Goal: Information Seeking & Learning: Ask a question

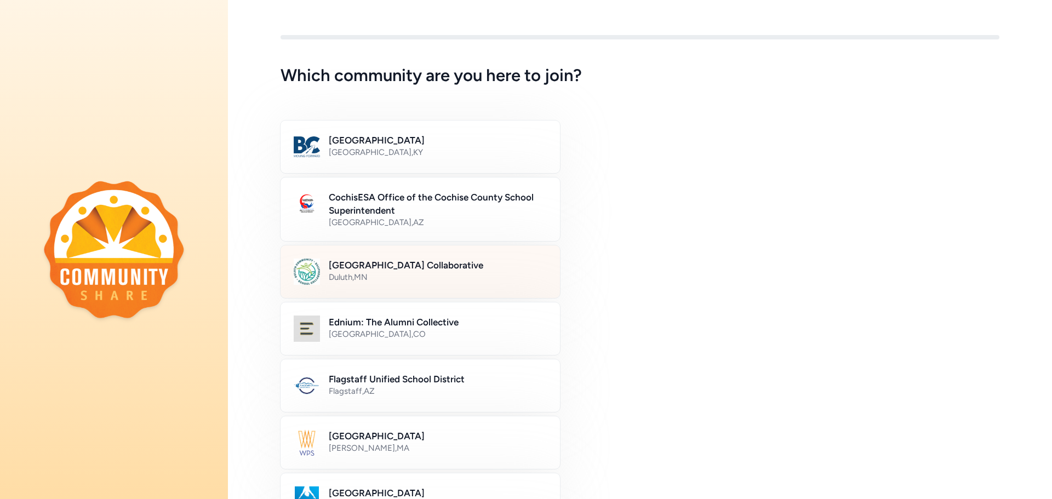
click at [397, 272] on div "Duluth , [GEOGRAPHIC_DATA]" at bounding box center [438, 277] width 218 height 11
click at [425, 259] on h2 "[GEOGRAPHIC_DATA] Collaborative" at bounding box center [437, 265] width 217 height 13
click at [310, 277] on img at bounding box center [307, 272] width 26 height 26
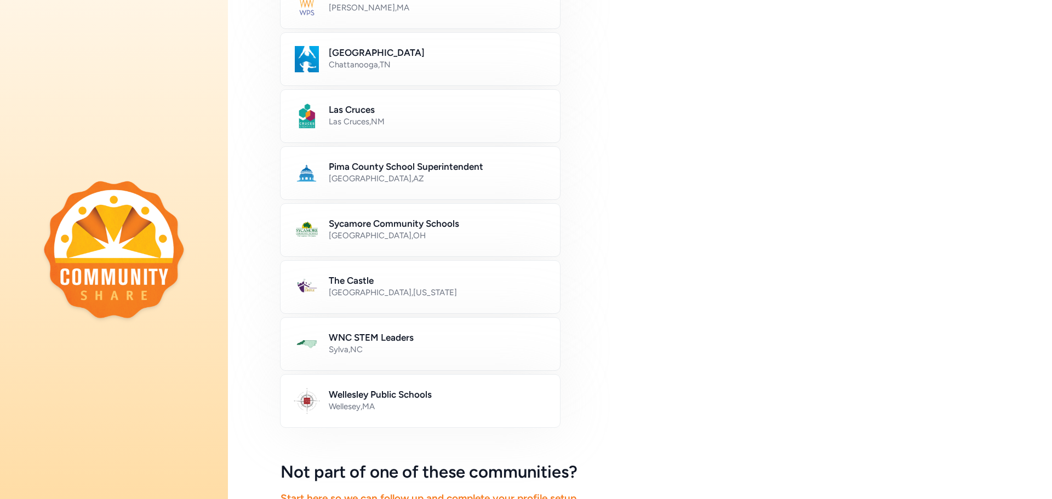
scroll to position [557, 0]
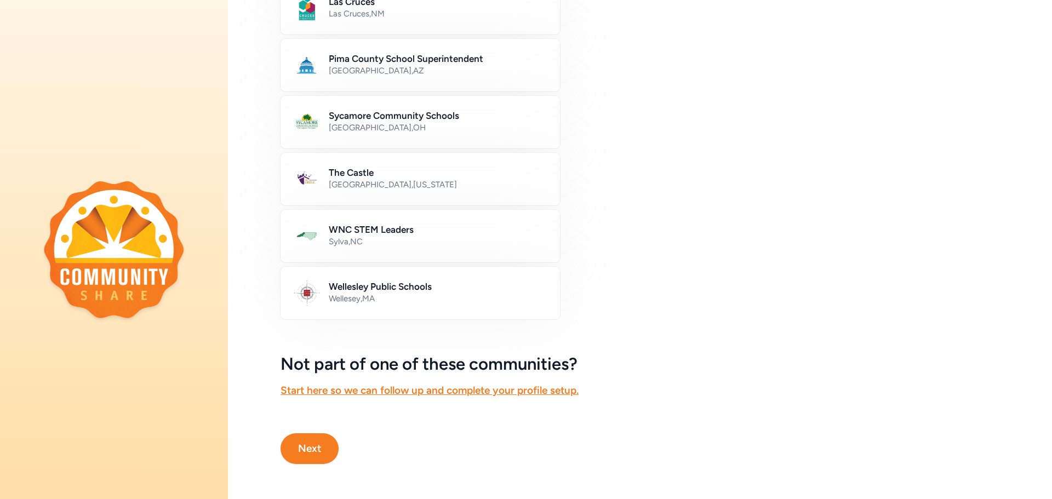
click at [317, 439] on button "Next" at bounding box center [309, 448] width 58 height 31
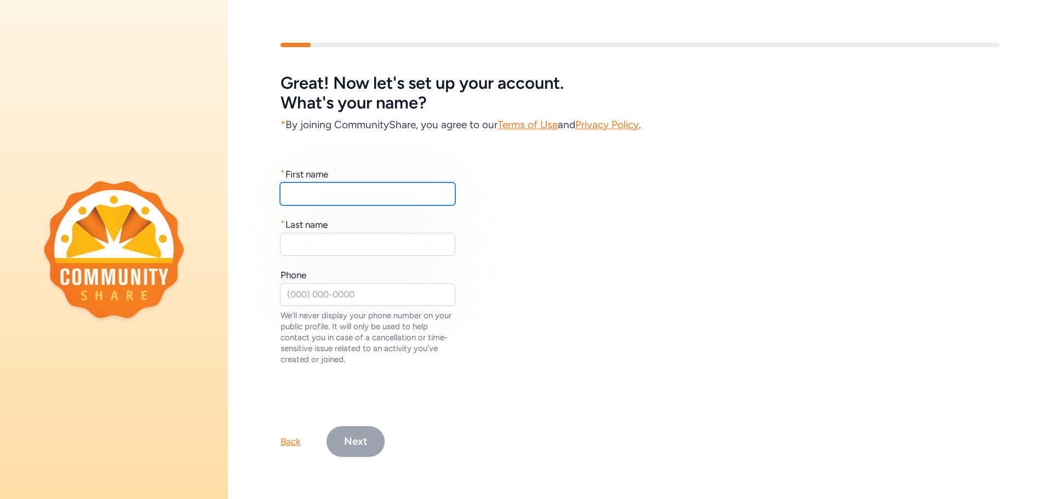
click at [352, 191] on input "text" at bounding box center [367, 193] width 175 height 23
type input "[PERSON_NAME]"
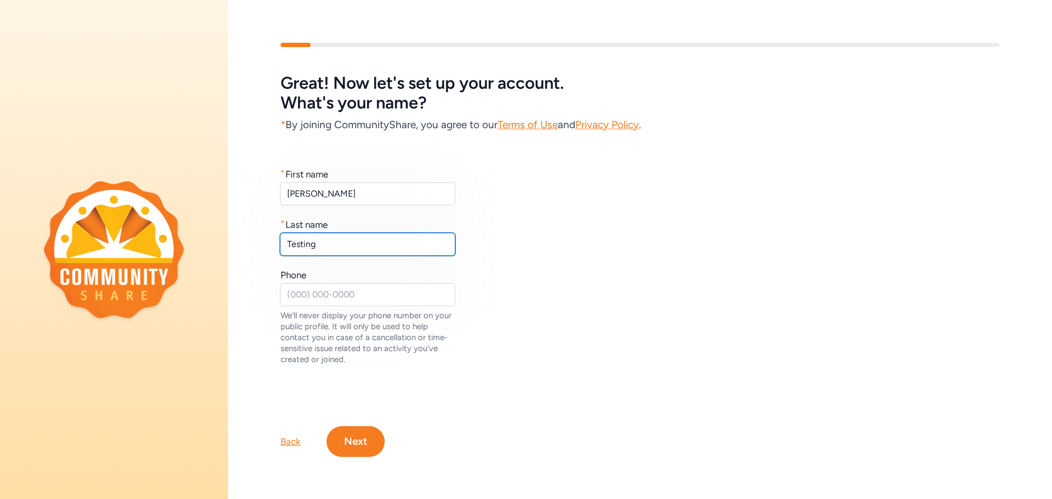
type input "Testing"
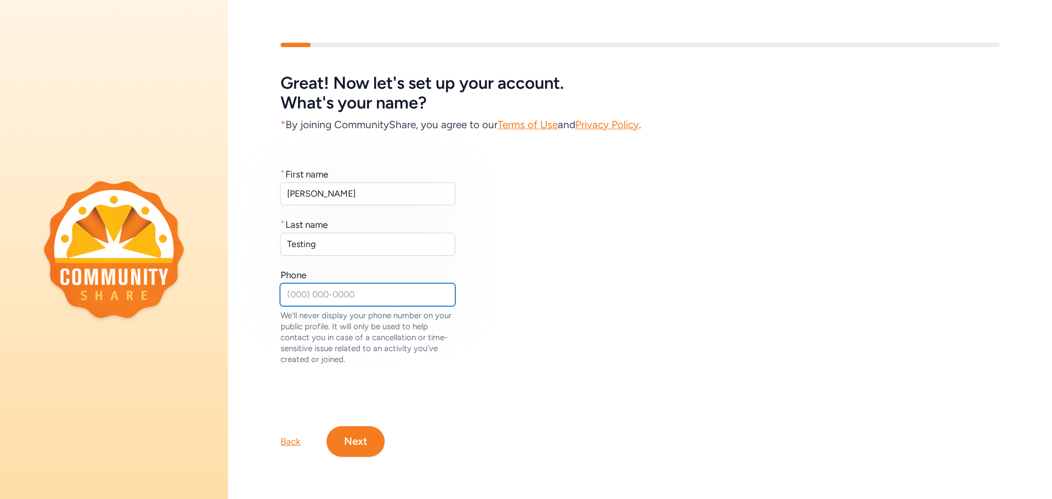
click at [328, 295] on input "text" at bounding box center [367, 294] width 175 height 23
type input "6666666666"
click at [420, 373] on div "Great! Now let's set up your account. What's your name? * By joining CommunityS…" at bounding box center [640, 250] width 824 height 414
click at [356, 435] on button "Next" at bounding box center [355, 441] width 58 height 31
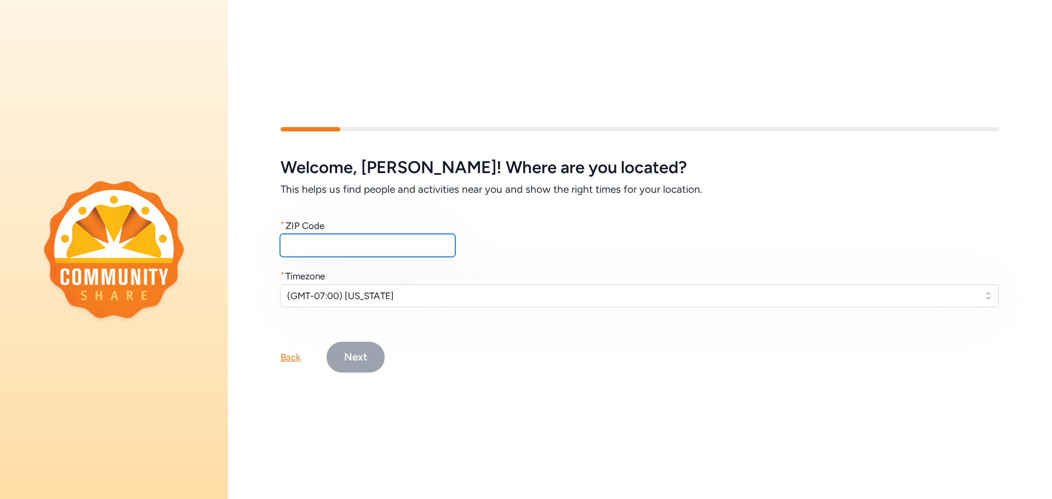
click at [307, 240] on input "text" at bounding box center [367, 245] width 175 height 23
type input "55731"
click at [343, 294] on span "(GMT-07:00) Arizona" at bounding box center [631, 295] width 689 height 13
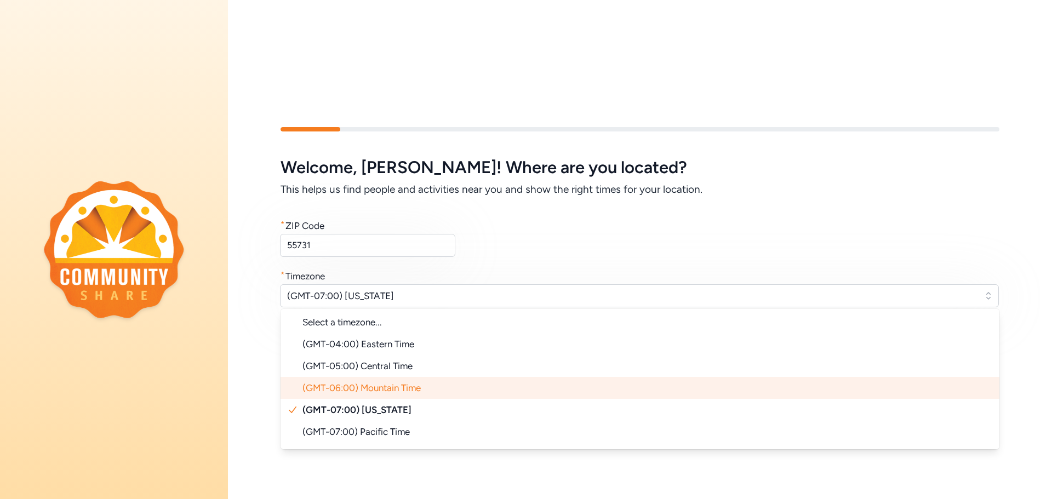
click at [372, 392] on li "(GMT-06:00) Mountain Time" at bounding box center [639, 388] width 719 height 22
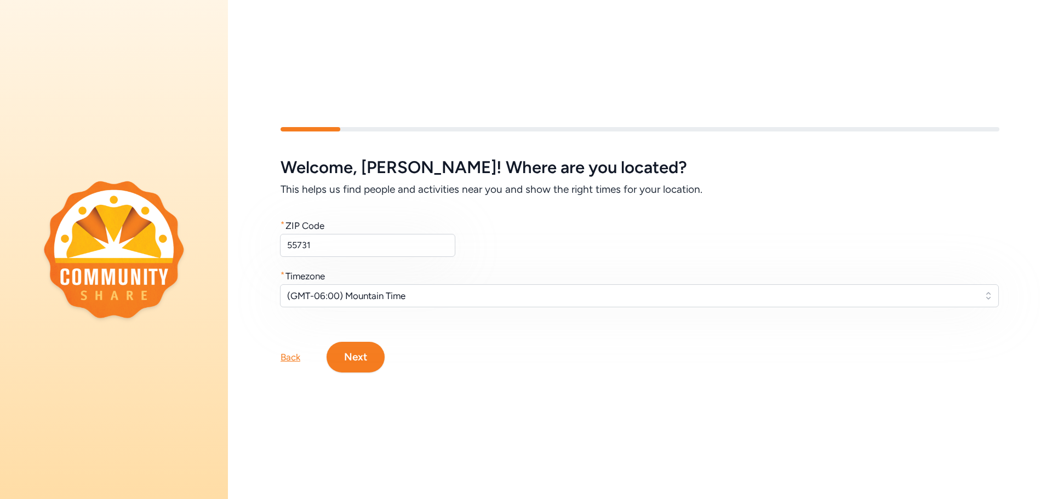
click at [549, 227] on div "Welcome , Joe ! Where are you located? This helps us find people and activities…" at bounding box center [639, 232] width 719 height 149
click at [347, 354] on button "Next" at bounding box center [355, 357] width 58 height 31
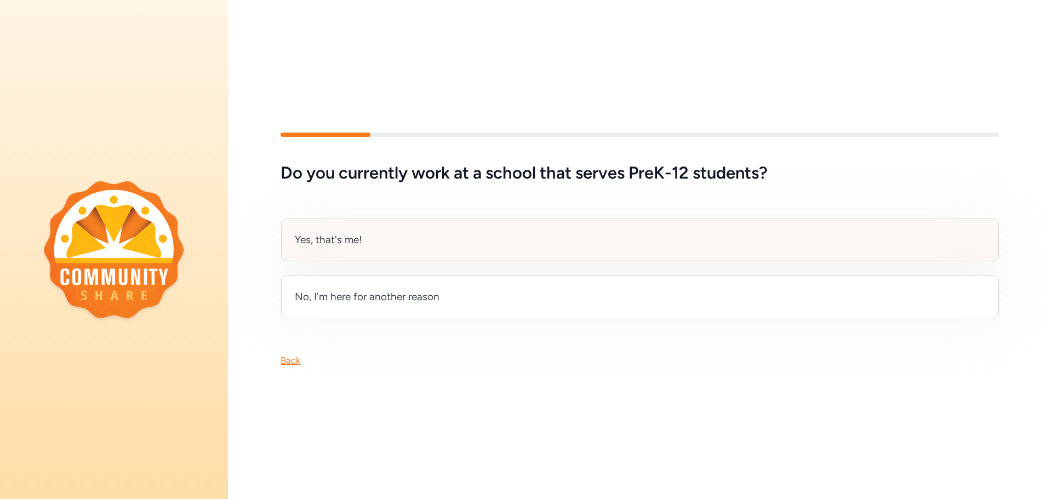
click at [375, 220] on div "Yes, that's me!" at bounding box center [640, 240] width 718 height 43
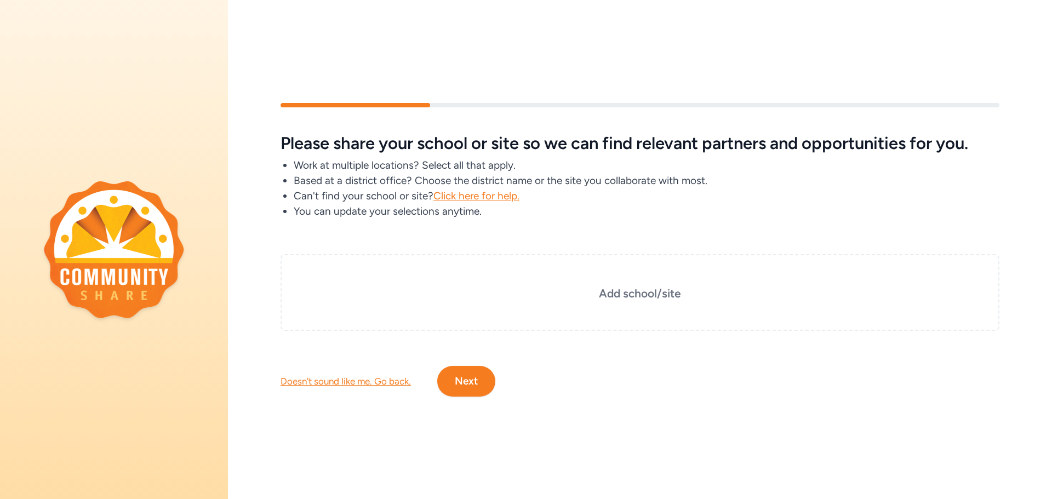
click at [452, 366] on button "Next" at bounding box center [466, 381] width 58 height 31
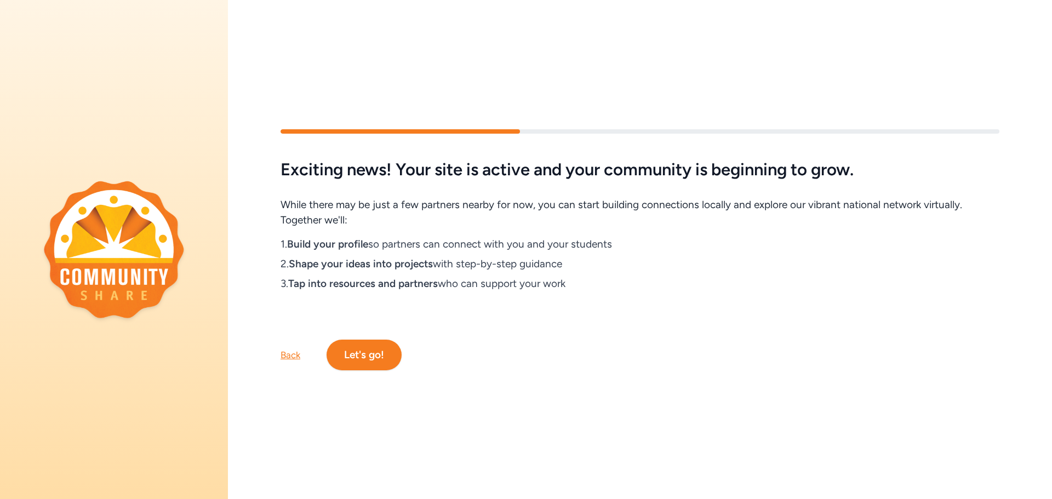
click at [393, 346] on button "Let's go!" at bounding box center [363, 355] width 75 height 31
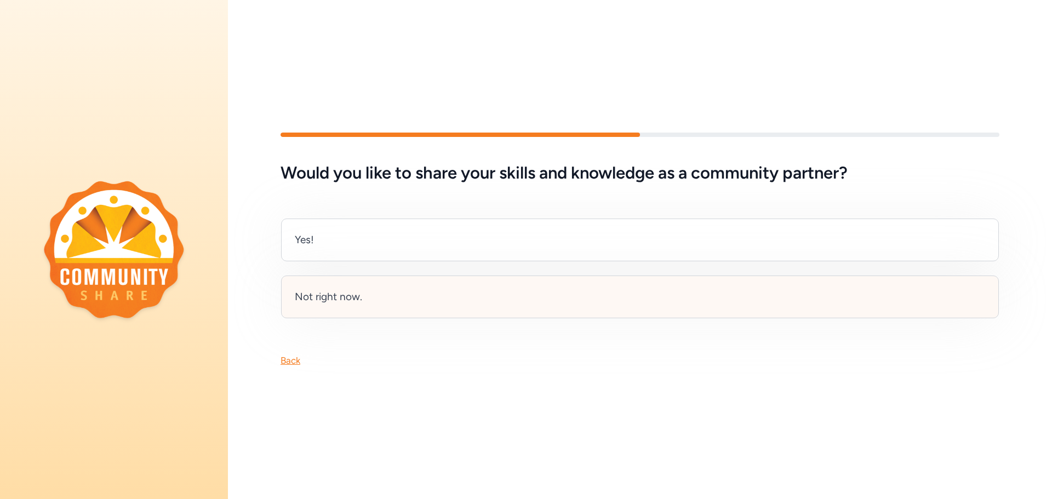
click at [373, 285] on div "Not right now." at bounding box center [640, 297] width 718 height 43
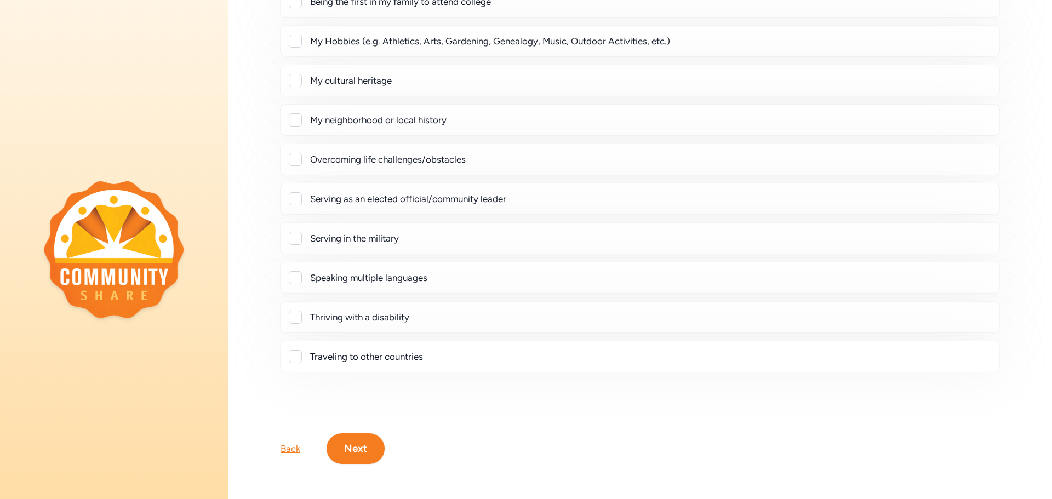
scroll to position [140, 0]
click at [365, 445] on button "Next" at bounding box center [355, 448] width 58 height 31
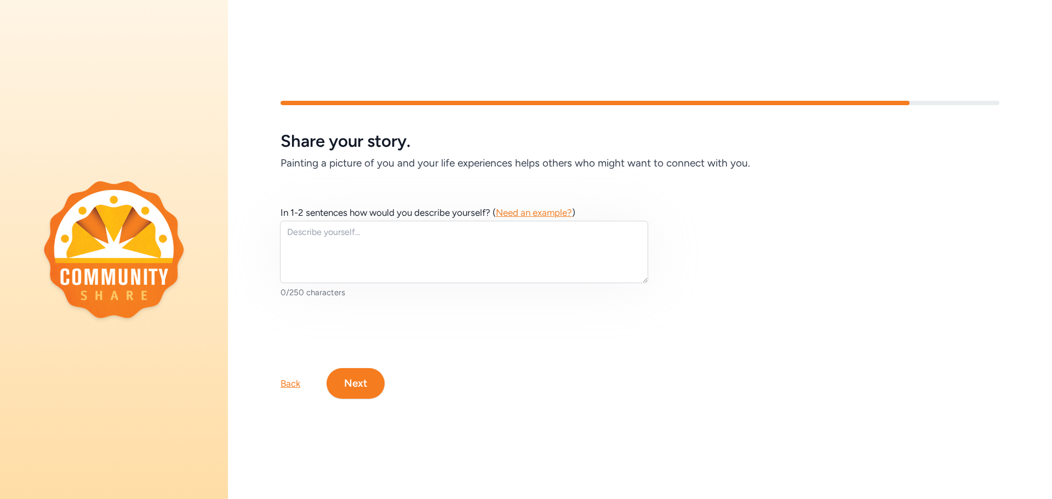
click at [369, 383] on button "Next" at bounding box center [355, 383] width 58 height 31
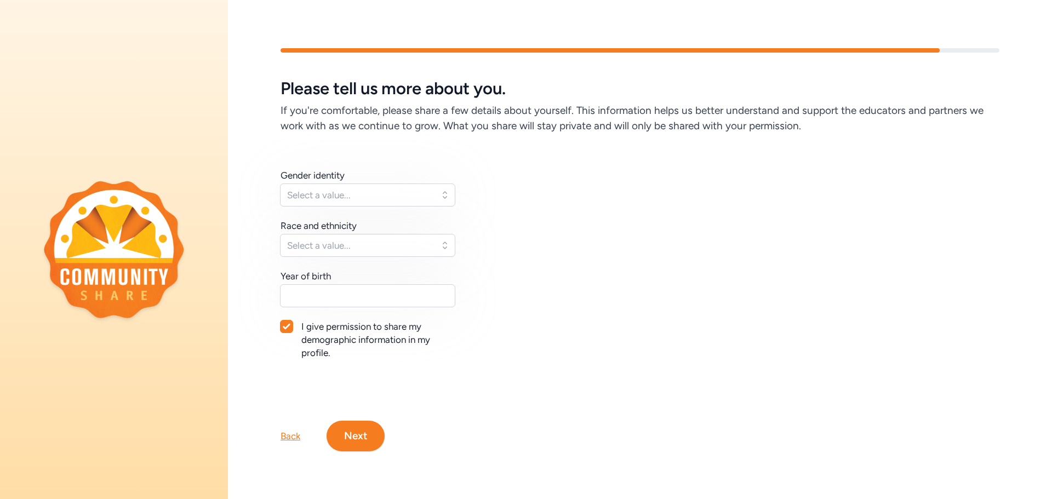
click at [361, 442] on button "Next" at bounding box center [355, 436] width 58 height 31
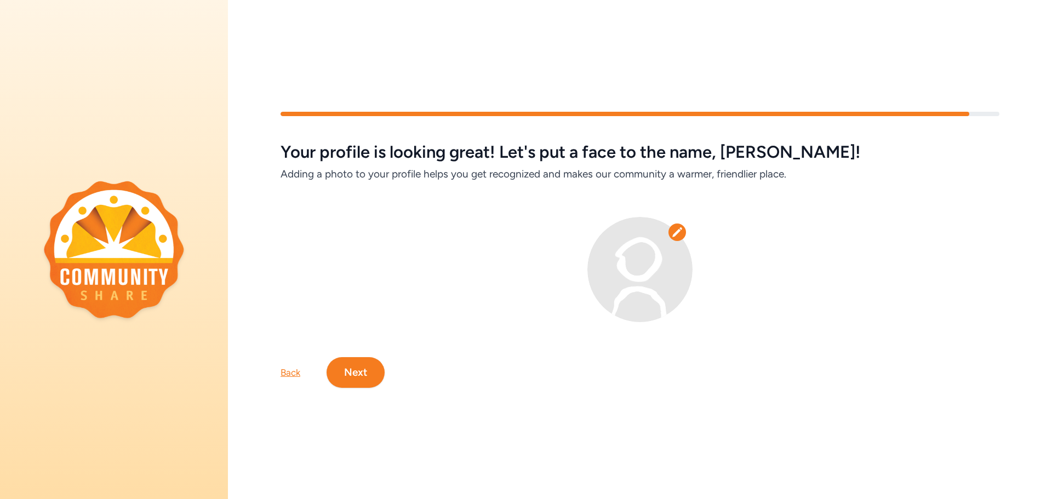
click at [364, 363] on button "Next" at bounding box center [355, 372] width 58 height 31
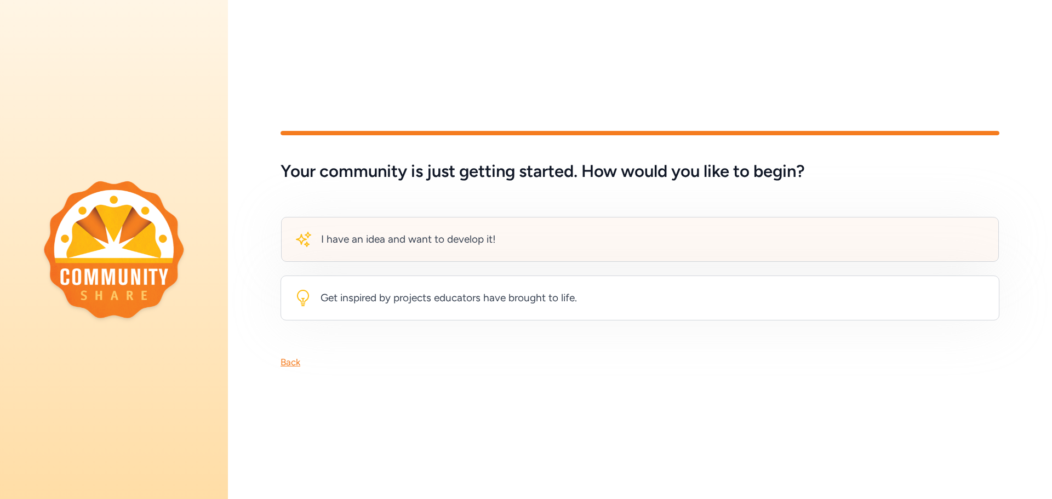
click at [435, 246] on div "I have an idea and want to develop it!" at bounding box center [640, 239] width 718 height 45
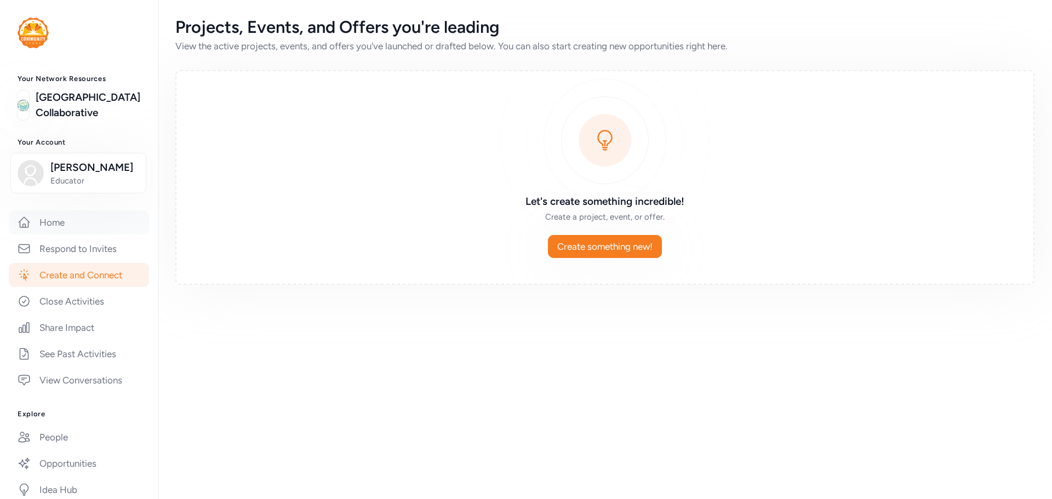
click at [41, 234] on link "Home" at bounding box center [79, 222] width 140 height 24
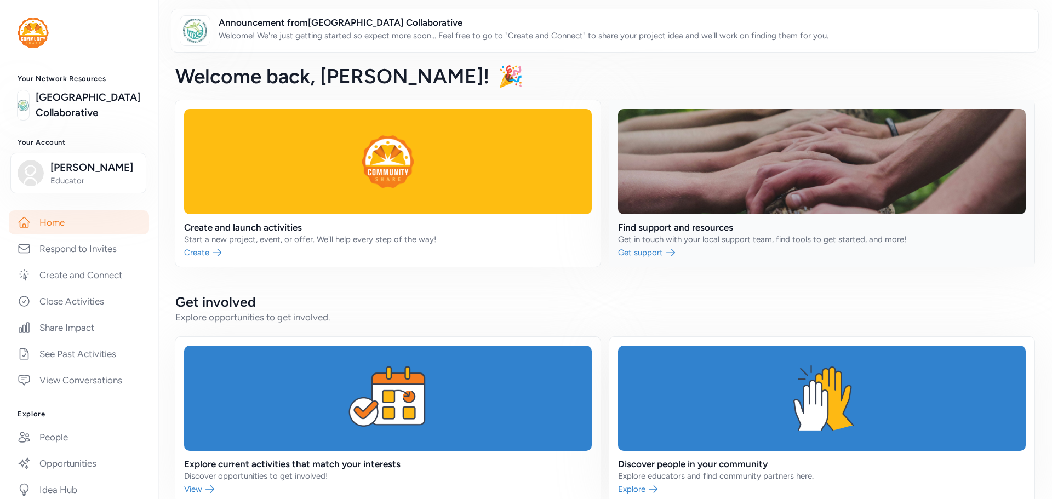
click at [664, 237] on link at bounding box center [821, 183] width 425 height 167
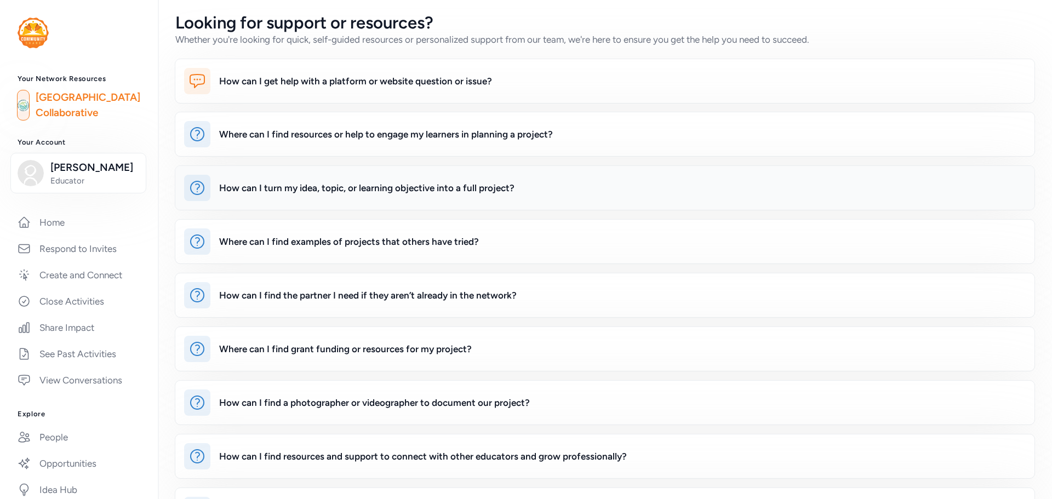
scroll to position [60, 0]
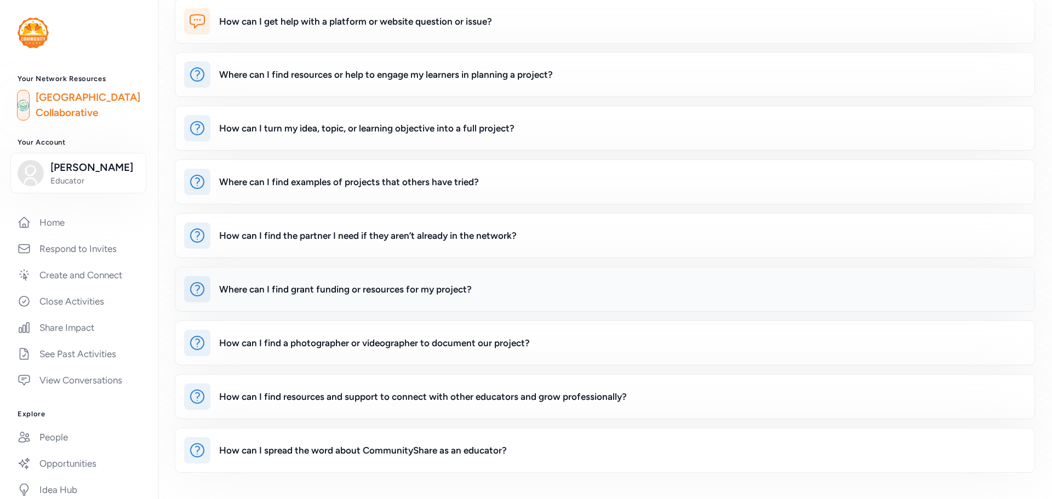
click at [491, 295] on div "Where can I find grant funding or resources for my project?" at bounding box center [622, 289] width 806 height 26
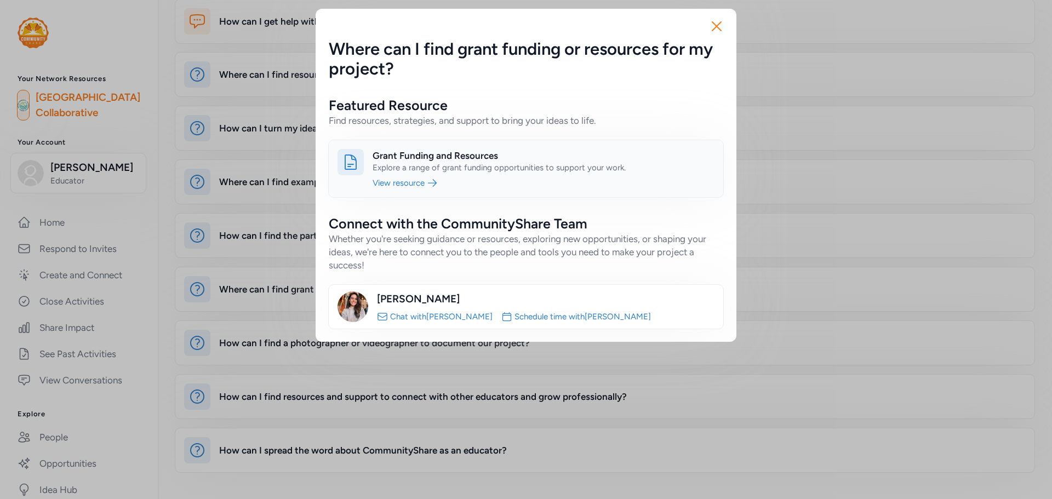
click at [416, 183] on link at bounding box center [526, 168] width 394 height 57
click at [720, 25] on icon "button" at bounding box center [717, 27] width 18 height 18
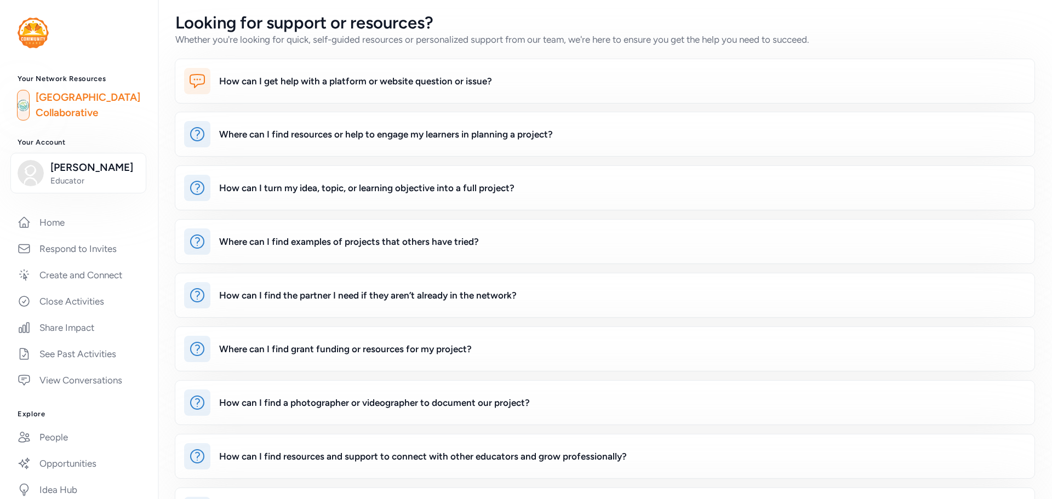
click at [602, 44] on div "Whether you're looking for quick, self-guided resources or personalized support…" at bounding box center [492, 39] width 634 height 13
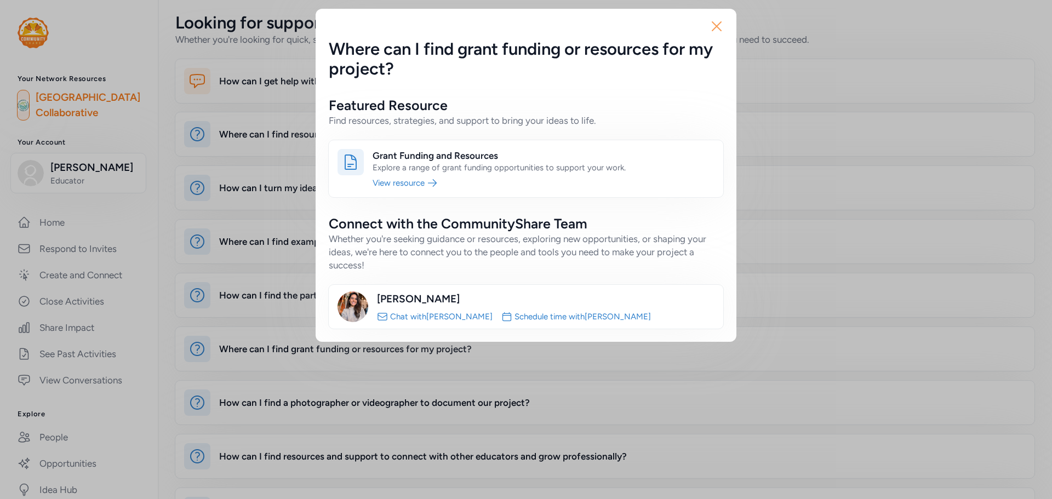
click at [715, 26] on icon "button" at bounding box center [717, 27] width 18 height 18
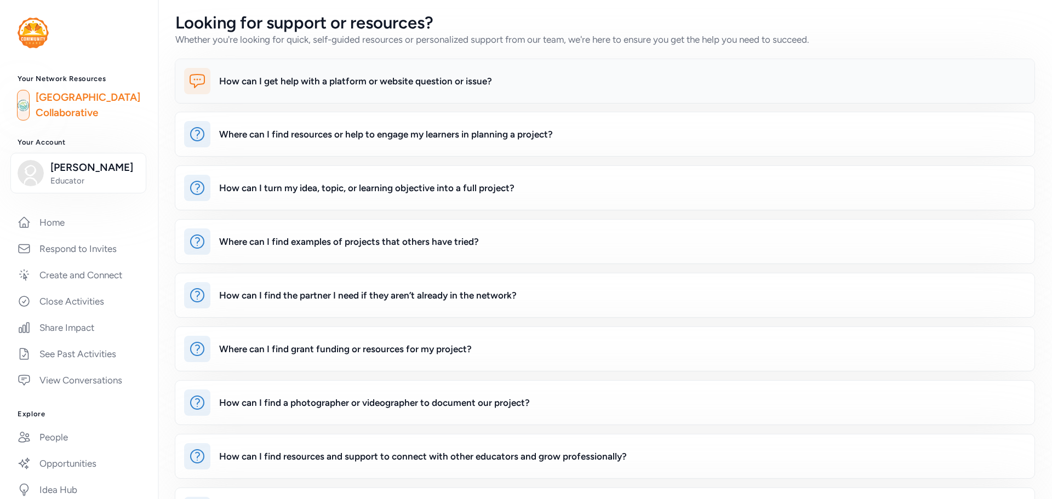
click at [209, 82] on div at bounding box center [197, 81] width 26 height 26
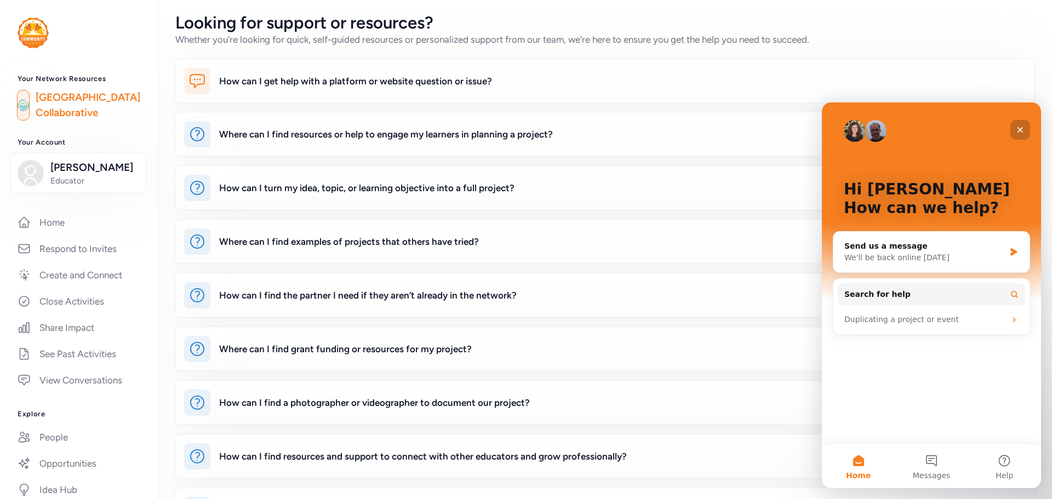
click at [1024, 128] on icon "Close" at bounding box center [1020, 129] width 9 height 9
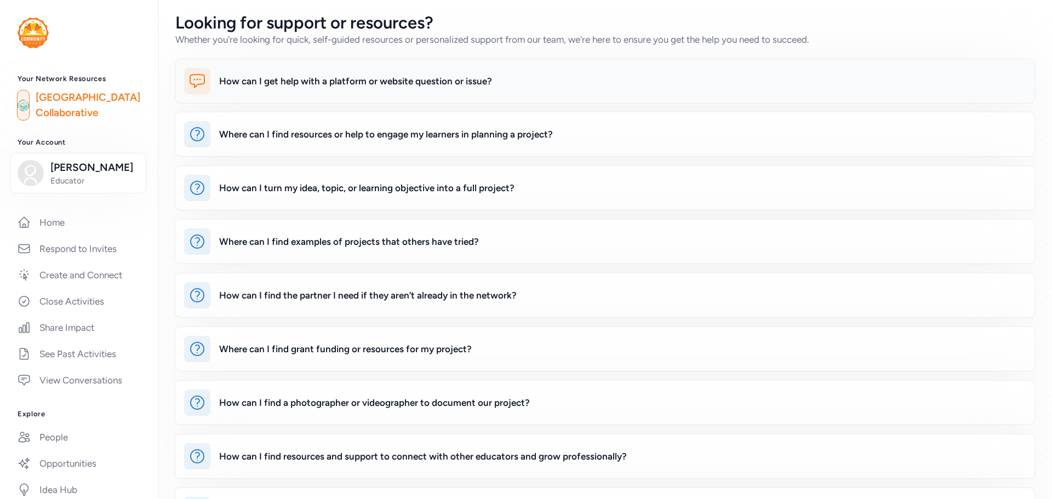
click at [202, 80] on icon at bounding box center [197, 81] width 18 height 18
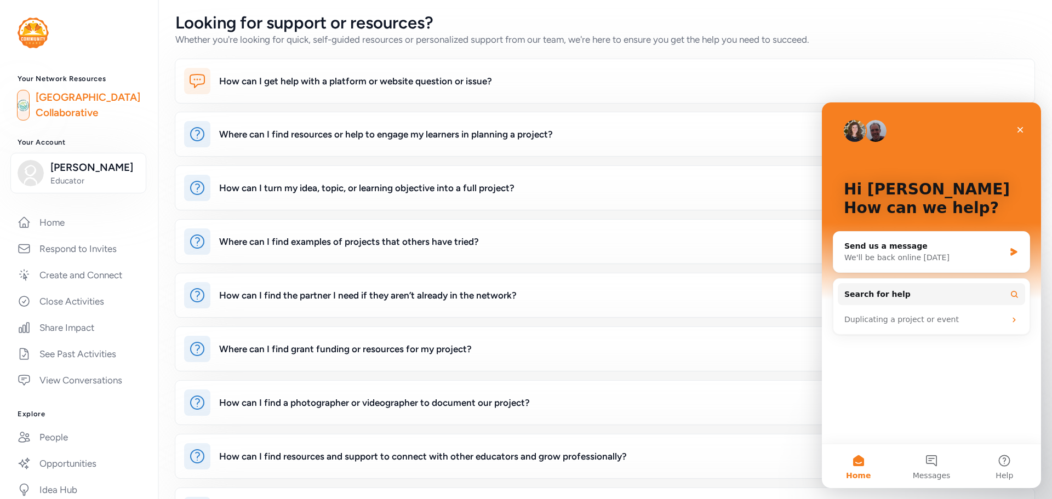
click at [897, 371] on div "Hi Joe 👋 How can we help? Send us a message We'll be back online tomorrow Searc…" at bounding box center [931, 272] width 219 height 341
click at [901, 321] on div "Duplicating a project or event" at bounding box center [924, 320] width 161 height 12
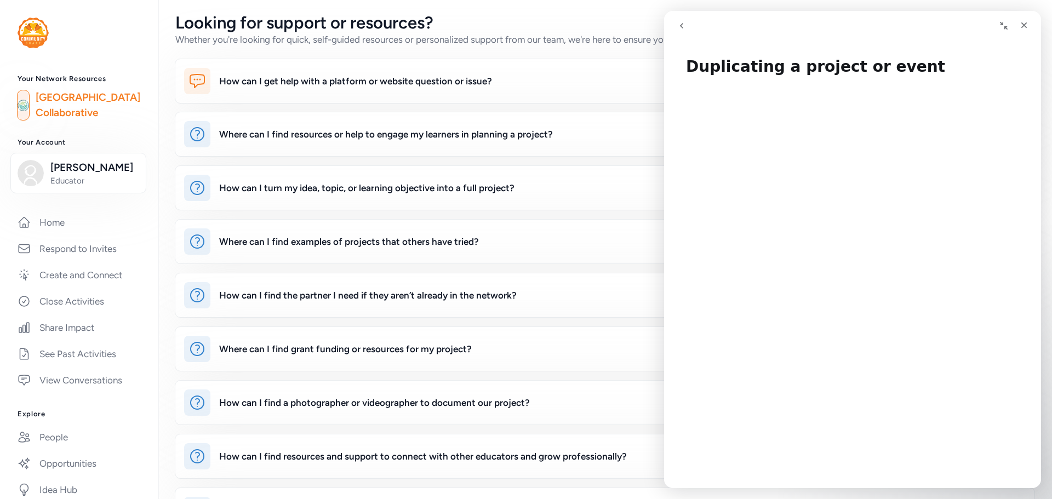
click at [678, 34] on button "go back" at bounding box center [681, 25] width 21 height 21
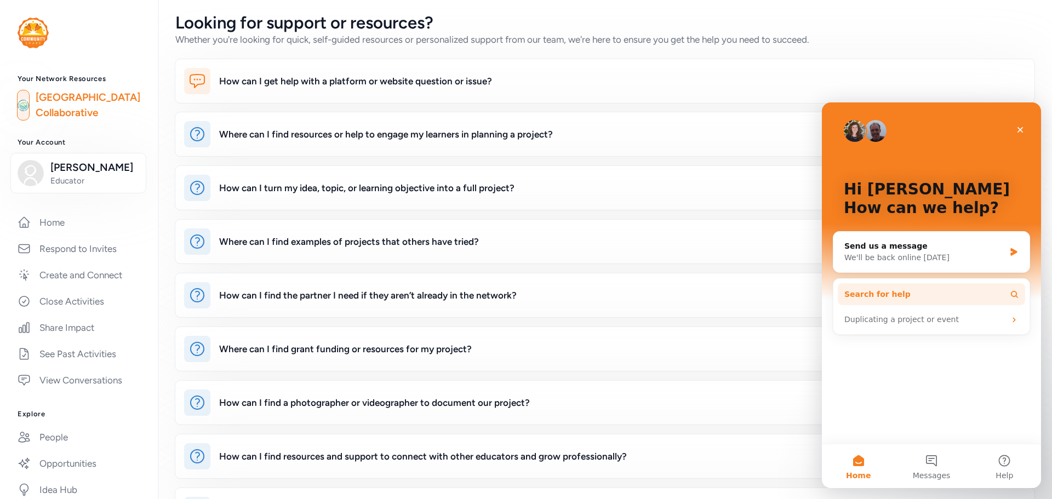
click at [913, 294] on button "Search for help" at bounding box center [931, 294] width 187 height 22
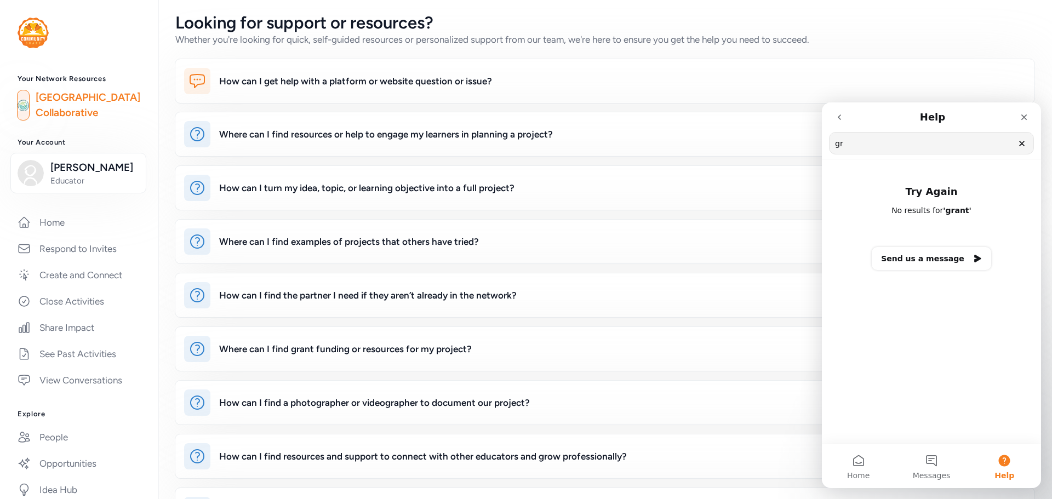
type input "g"
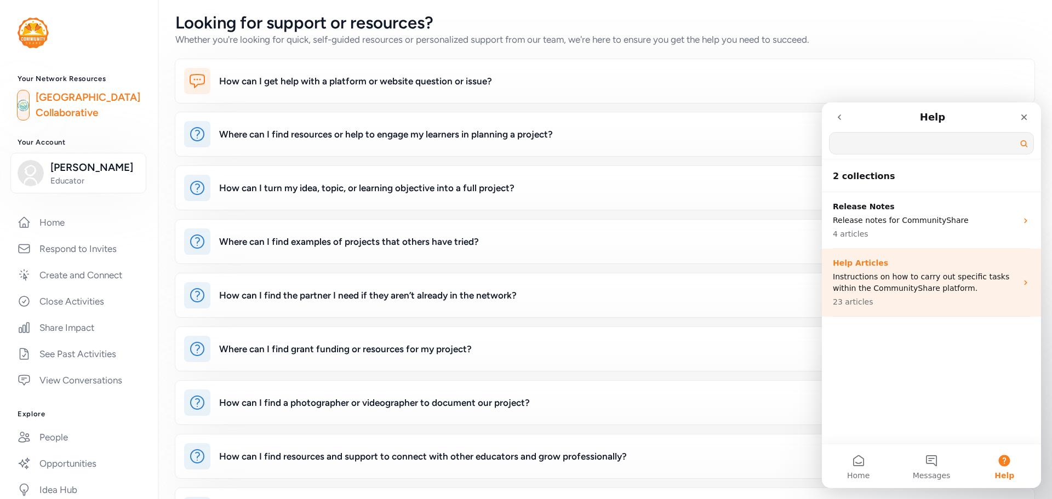
click at [924, 277] on p "Instructions on how to carry out specific tasks within the CommunityShare platf…" at bounding box center [925, 282] width 184 height 23
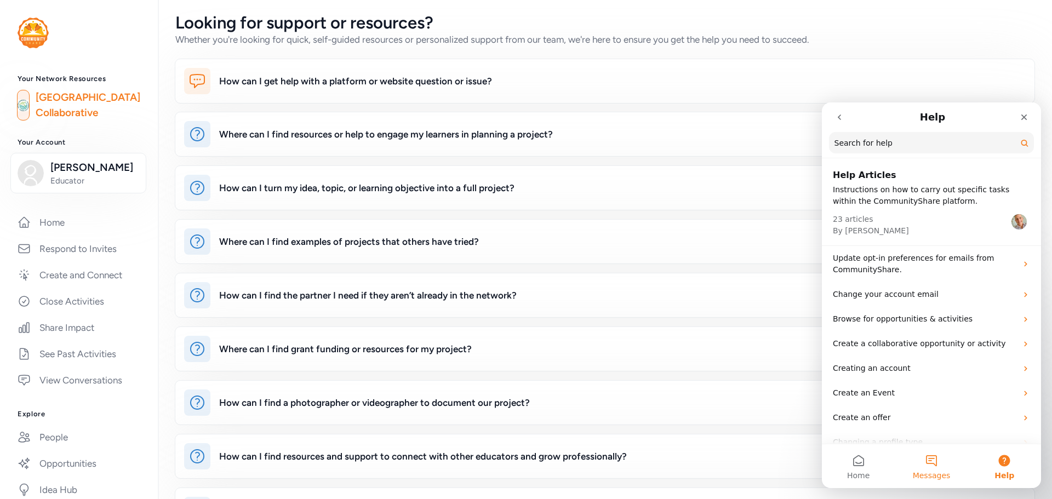
click at [926, 458] on button "Messages" at bounding box center [931, 466] width 73 height 44
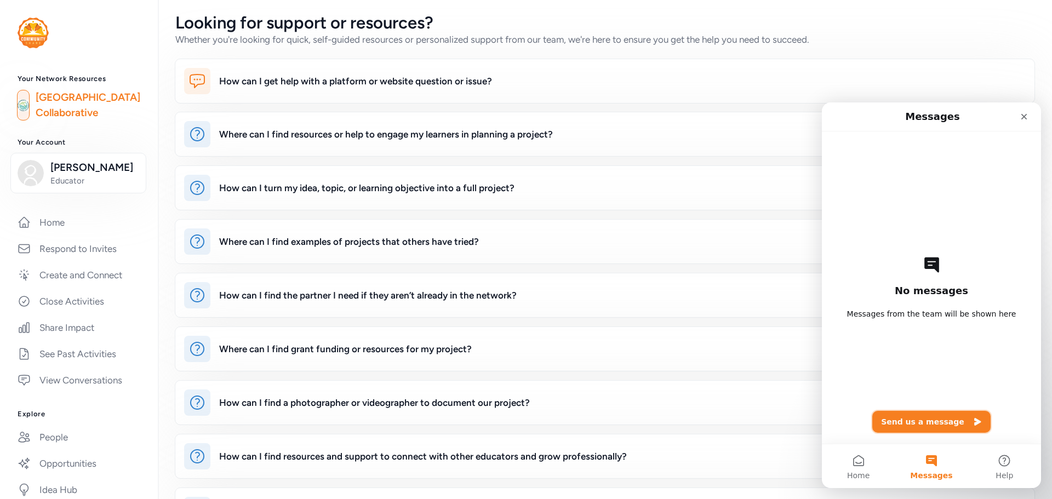
click at [922, 423] on button "Send us a message" at bounding box center [931, 422] width 118 height 22
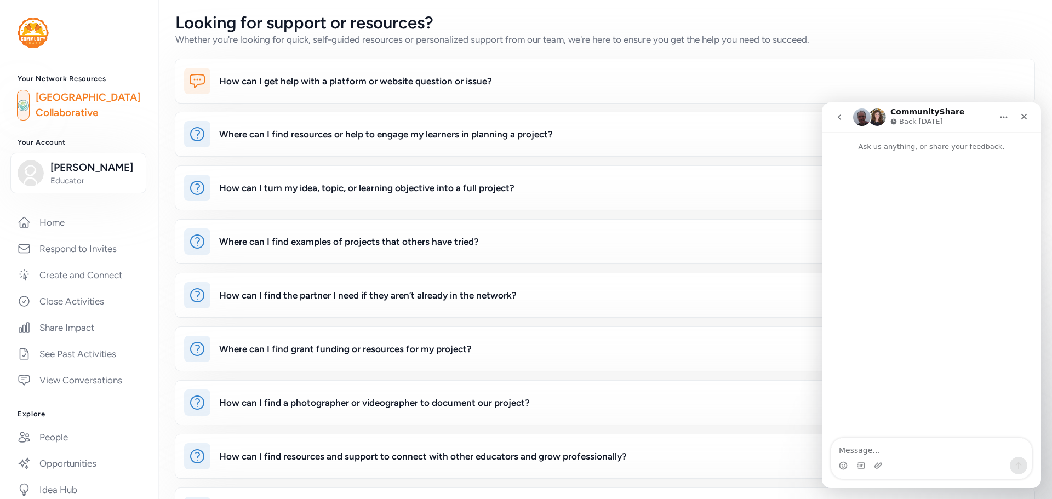
click at [915, 441] on textarea "Message…" at bounding box center [931, 447] width 201 height 19
type textarea "H"
click at [1002, 116] on icon "Home" at bounding box center [1003, 117] width 9 height 9
drag, startPoint x: 1025, startPoint y: 114, endPoint x: 1625, endPoint y: 224, distance: 609.7
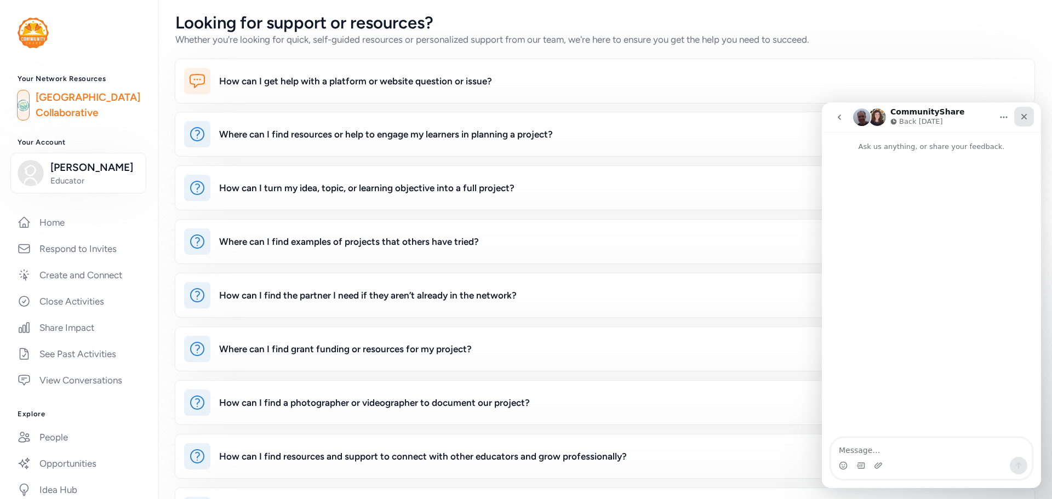
click at [1025, 114] on icon "Close" at bounding box center [1023, 116] width 9 height 9
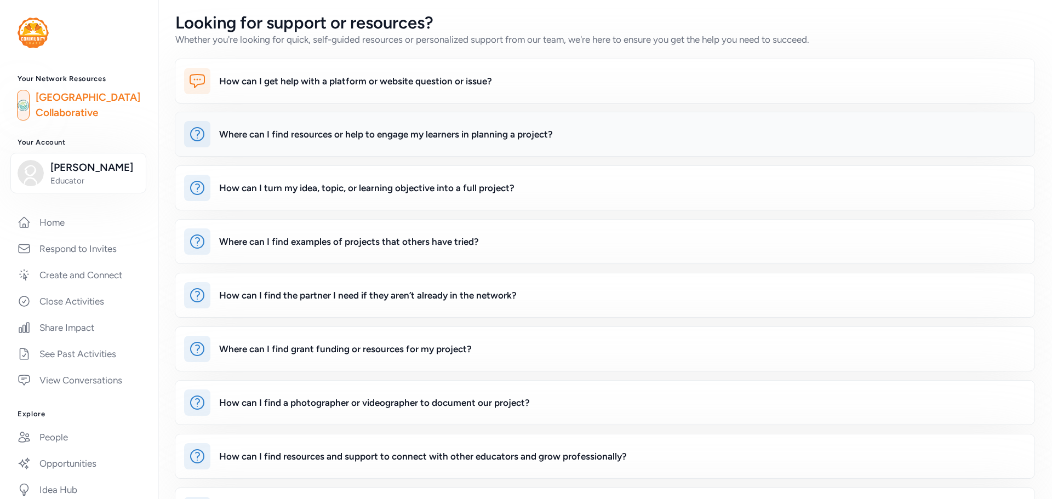
click at [772, 125] on div "Where can I find resources or help to engage my learners in planning a project?" at bounding box center [622, 134] width 806 height 26
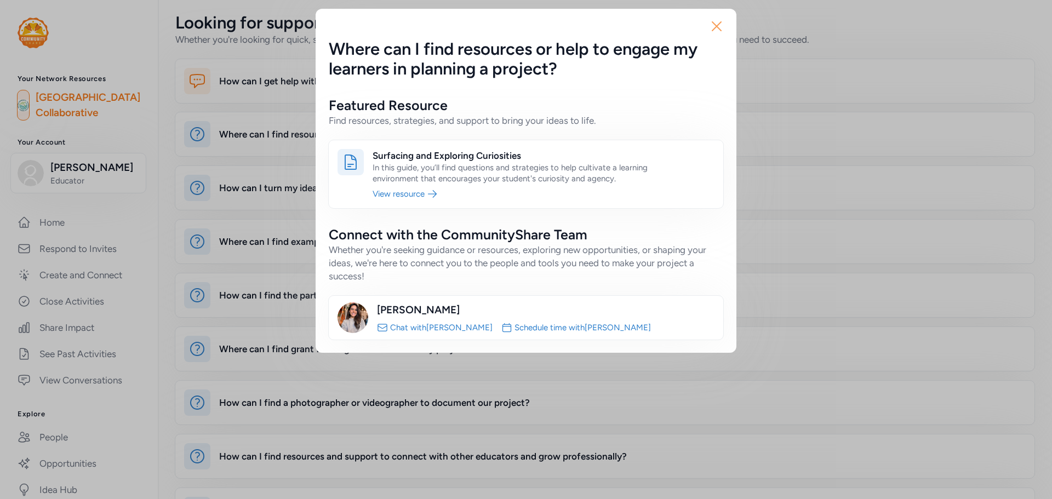
click at [719, 22] on icon "button" at bounding box center [717, 27] width 18 height 18
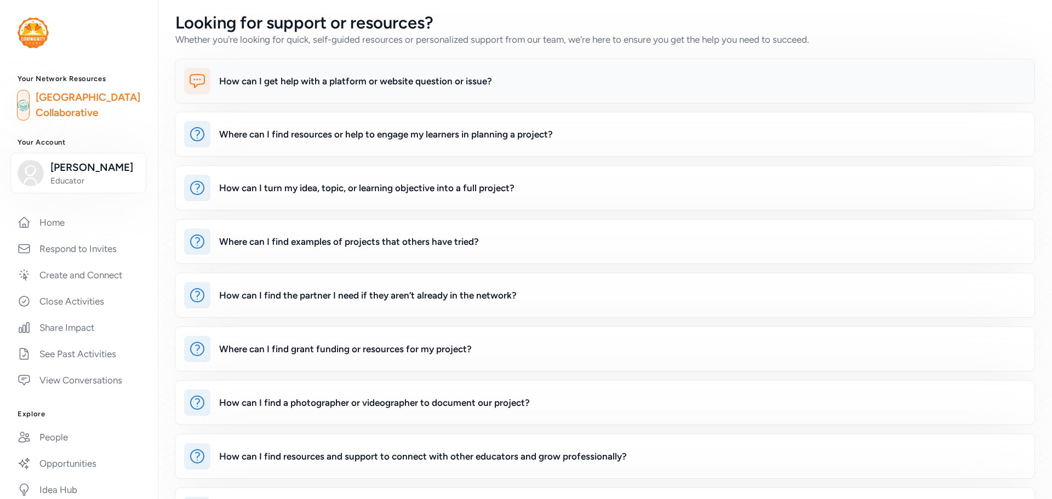
click at [298, 90] on div "How can I get help with a platform or website question or issue?" at bounding box center [622, 81] width 806 height 26
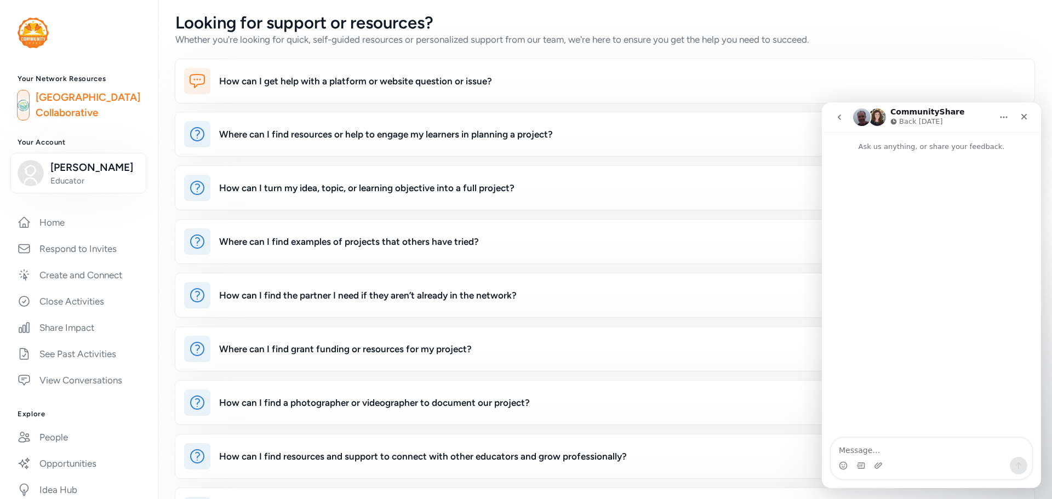
click at [833, 121] on button "go back" at bounding box center [839, 117] width 21 height 21
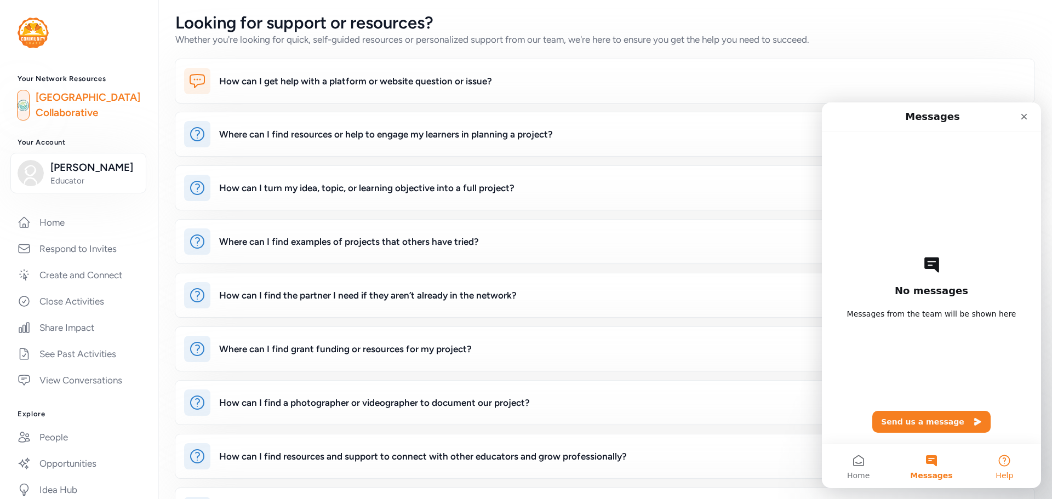
click at [1007, 465] on button "Help" at bounding box center [1004, 466] width 73 height 44
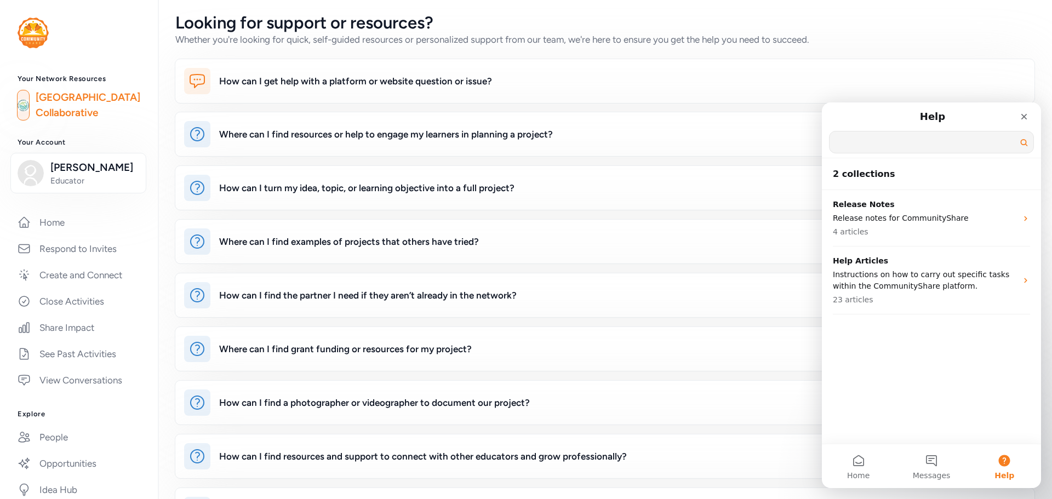
click at [883, 150] on input "Search for help" at bounding box center [931, 141] width 204 height 21
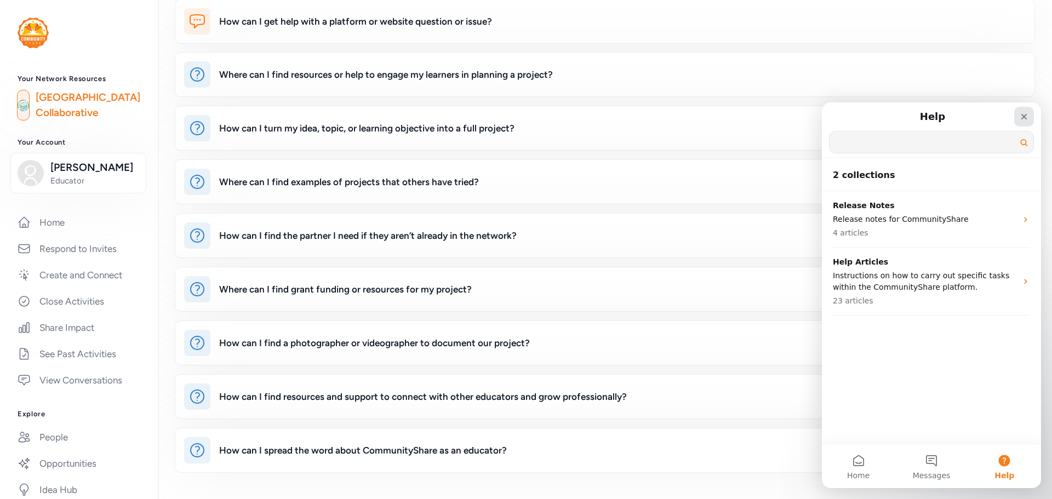
click at [1020, 116] on icon "Close" at bounding box center [1023, 116] width 9 height 9
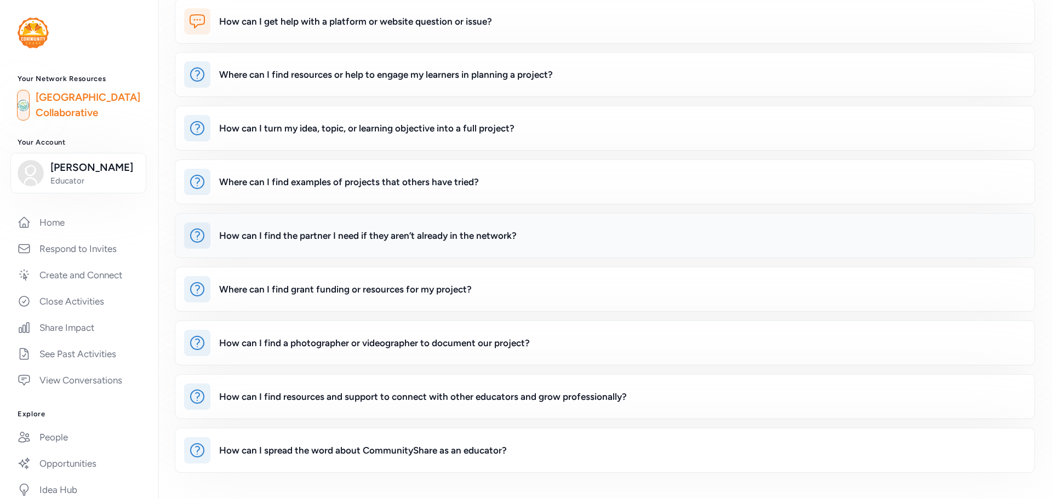
scroll to position [0, 0]
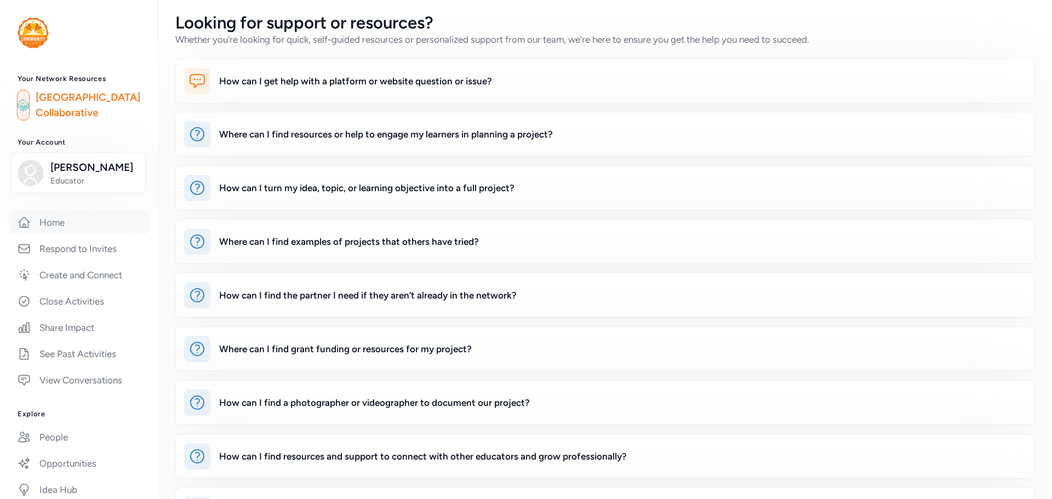
click at [67, 234] on link "Home" at bounding box center [79, 222] width 140 height 24
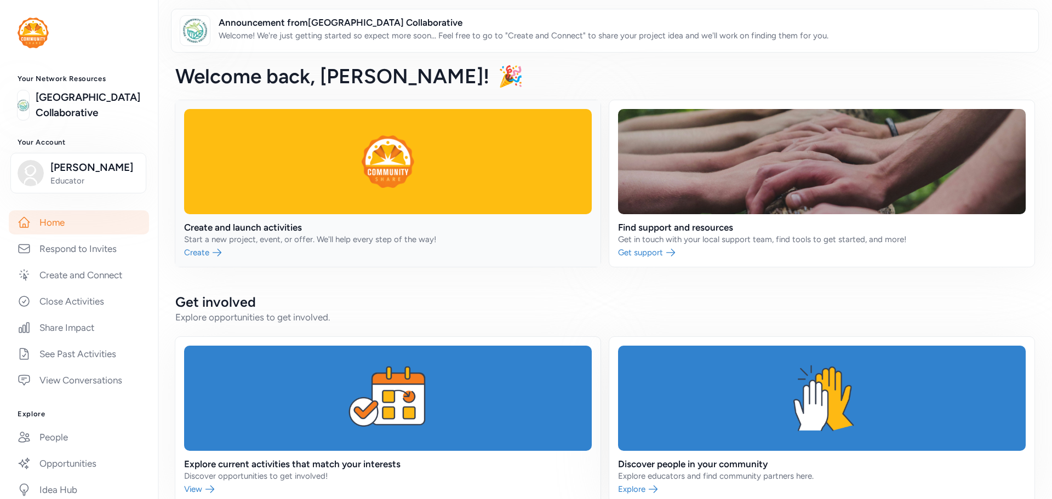
click at [306, 253] on link at bounding box center [387, 183] width 425 height 167
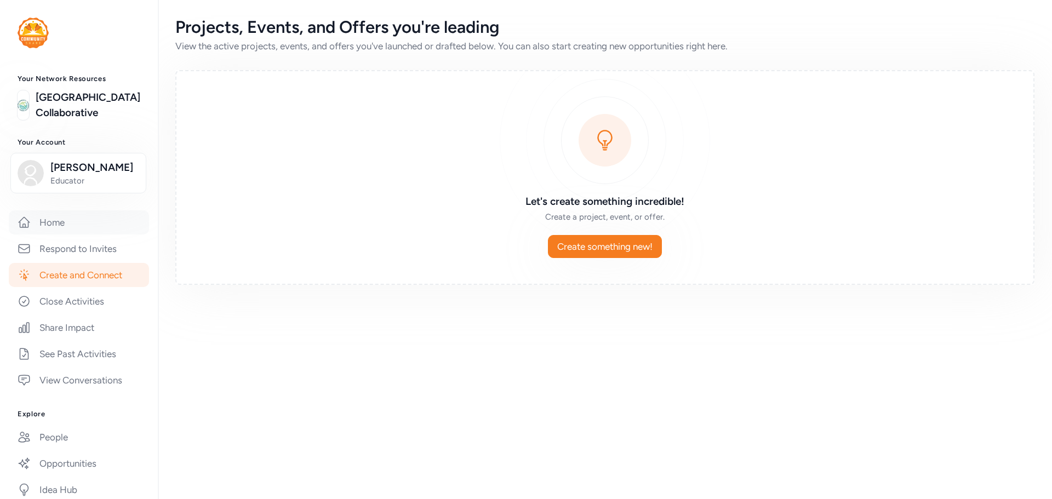
click at [55, 234] on link "Home" at bounding box center [79, 222] width 140 height 24
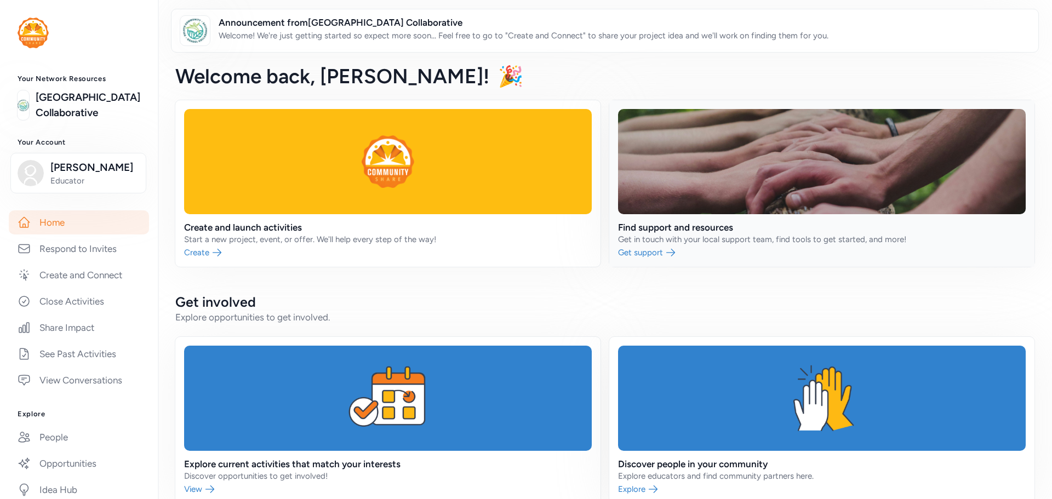
click at [744, 239] on link at bounding box center [821, 183] width 425 height 167
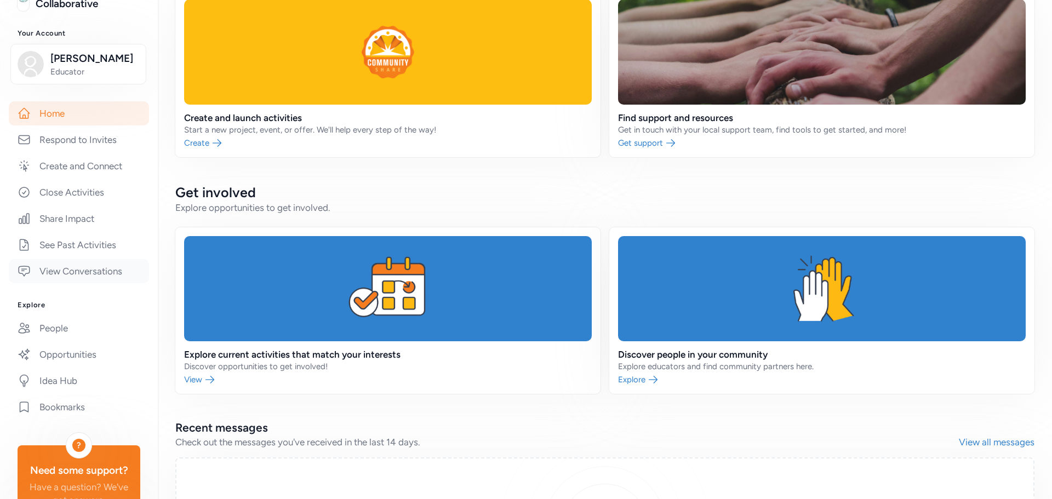
scroll to position [110, 0]
click at [69, 230] on link "Share Impact" at bounding box center [79, 218] width 140 height 24
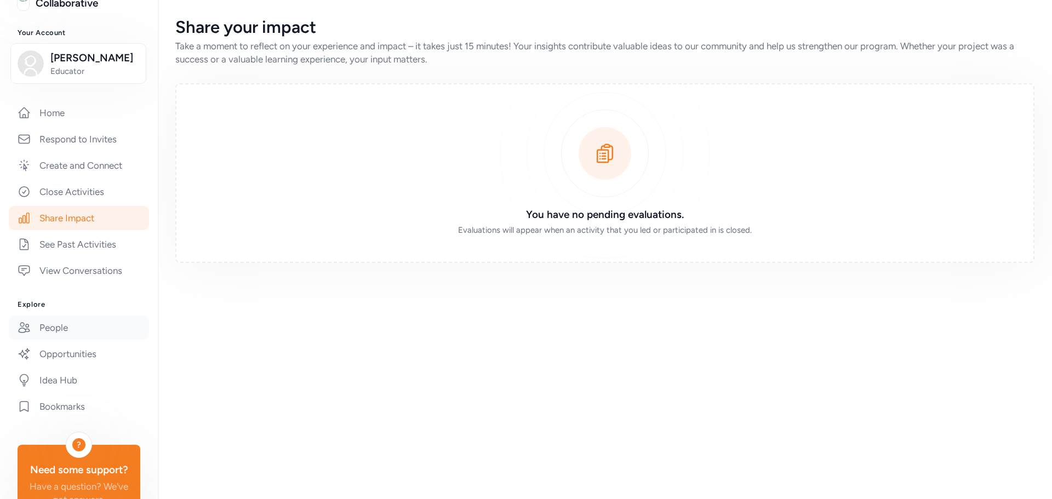
click at [67, 340] on link "People" at bounding box center [79, 328] width 140 height 24
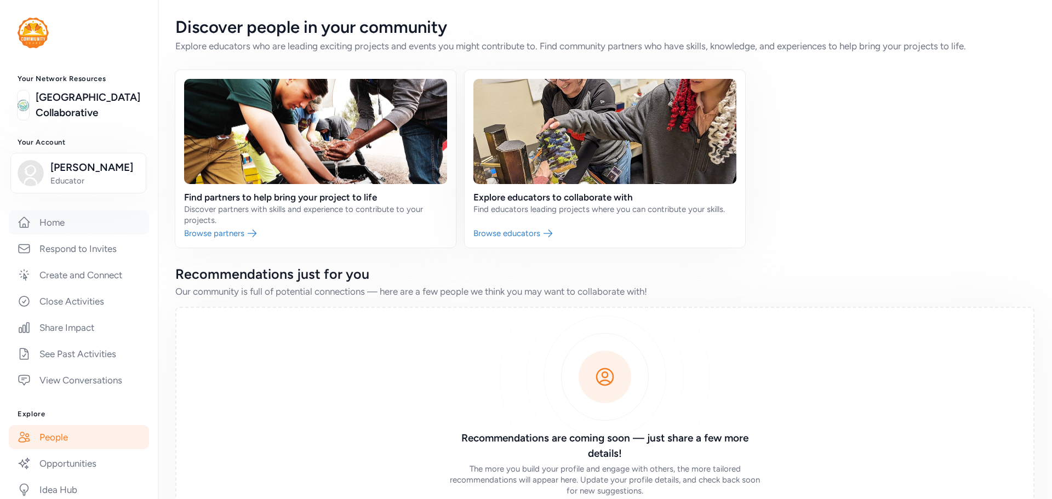
click at [67, 234] on link "Home" at bounding box center [79, 222] width 140 height 24
